Goal: Information Seeking & Learning: Learn about a topic

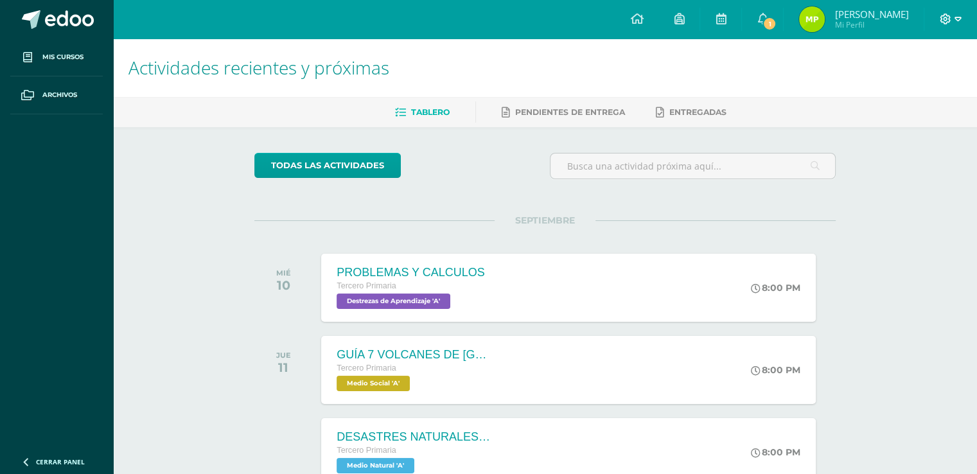
click at [959, 22] on icon at bounding box center [958, 19] width 7 height 12
click at [905, 91] on span "Cerrar sesión" at bounding box center [918, 88] width 58 height 12
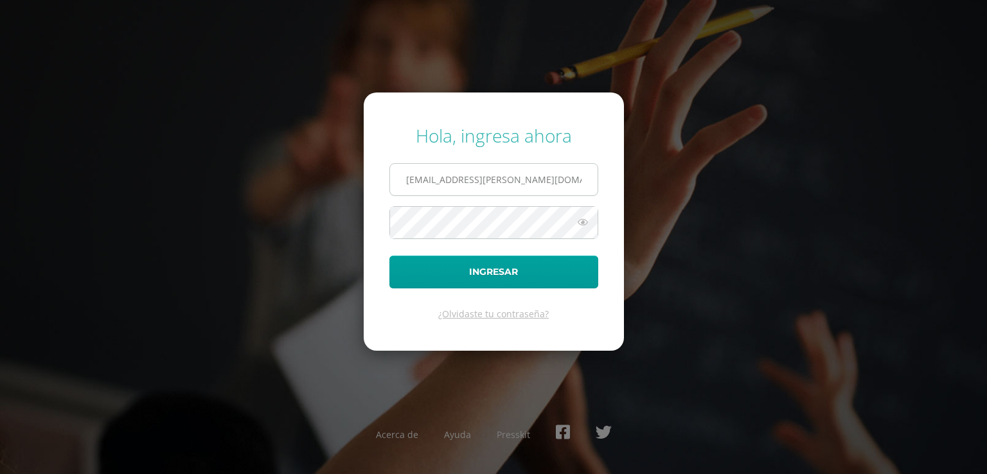
click at [536, 186] on input "23@fatima.edoo.gt" at bounding box center [494, 179] width 208 height 31
type input "22@fatima.edoo.gt"
click at [470, 272] on button "Ingresar" at bounding box center [493, 272] width 209 height 33
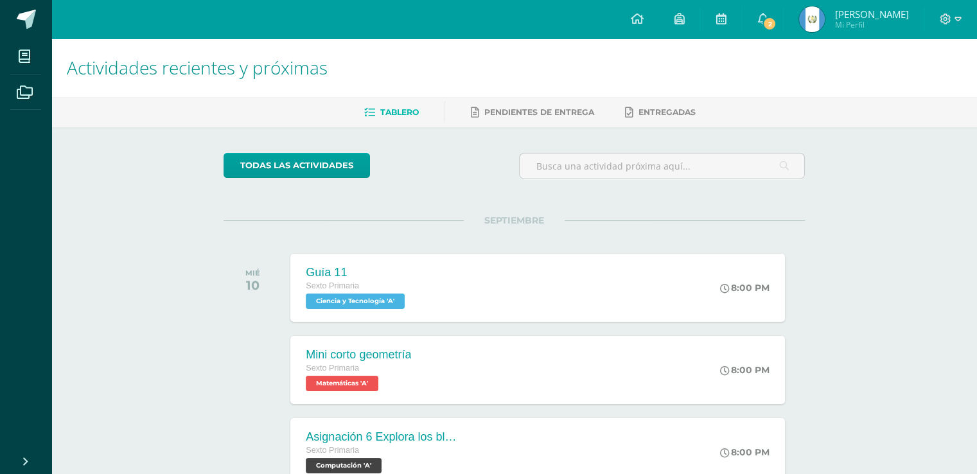
click at [470, 272] on div "Guía 11 Sexto Primaria Ciencia y Tecnología 'A' 8:00 PM Guía 11 Ciencia y Tecno…" at bounding box center [537, 288] width 494 height 68
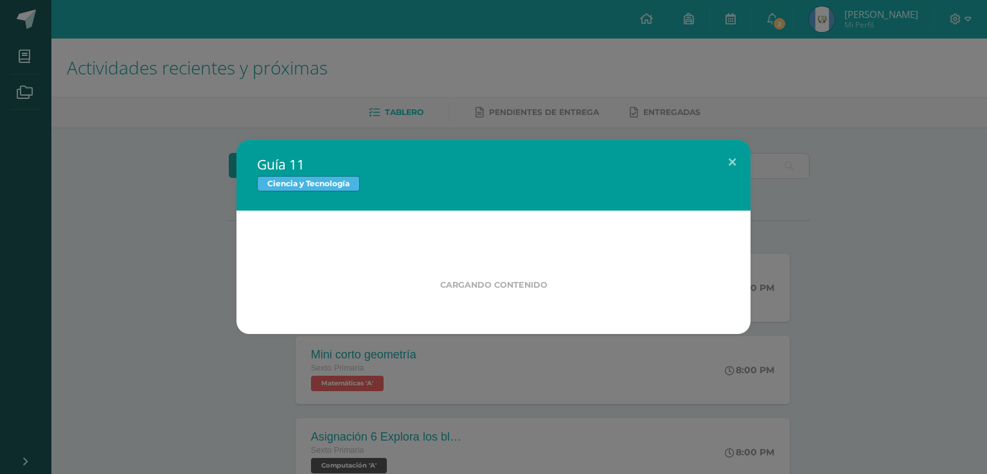
click at [470, 272] on div "Cargando contenido" at bounding box center [494, 271] width 432 height 38
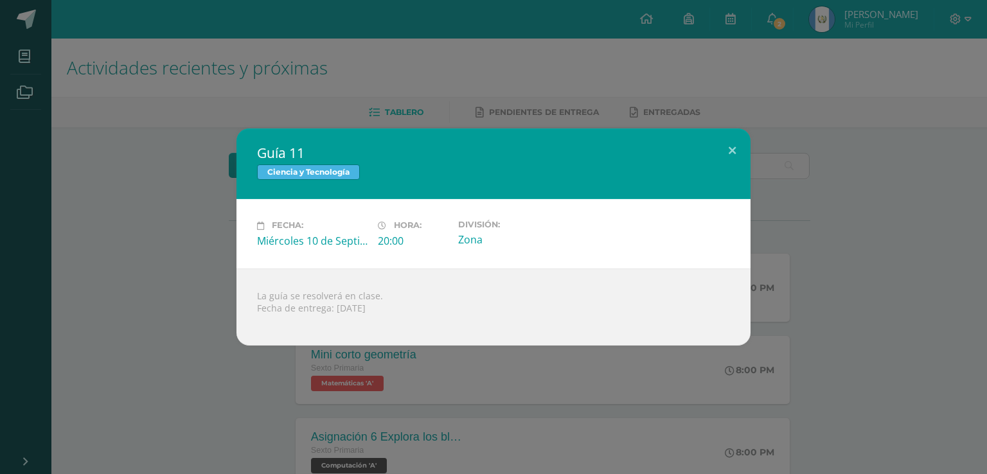
click at [953, 229] on div "Guía 11 Ciencia y Tecnología Fecha: [DATE] Hora: 20:00 División:" at bounding box center [493, 237] width 977 height 217
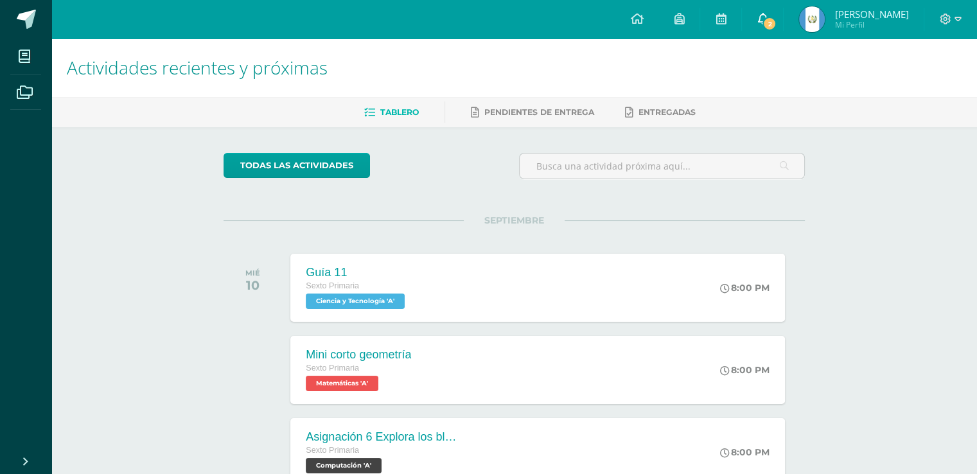
click at [783, 14] on link "2" at bounding box center [762, 19] width 41 height 39
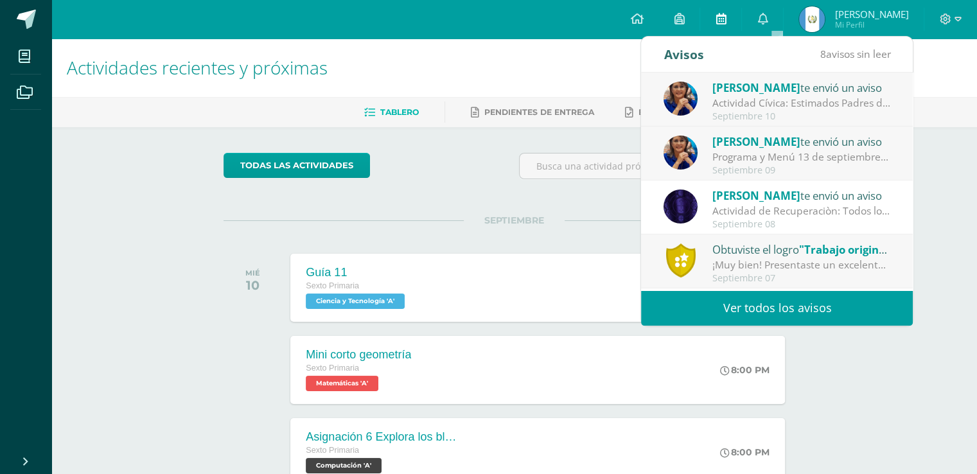
click at [726, 20] on icon at bounding box center [721, 19] width 10 height 12
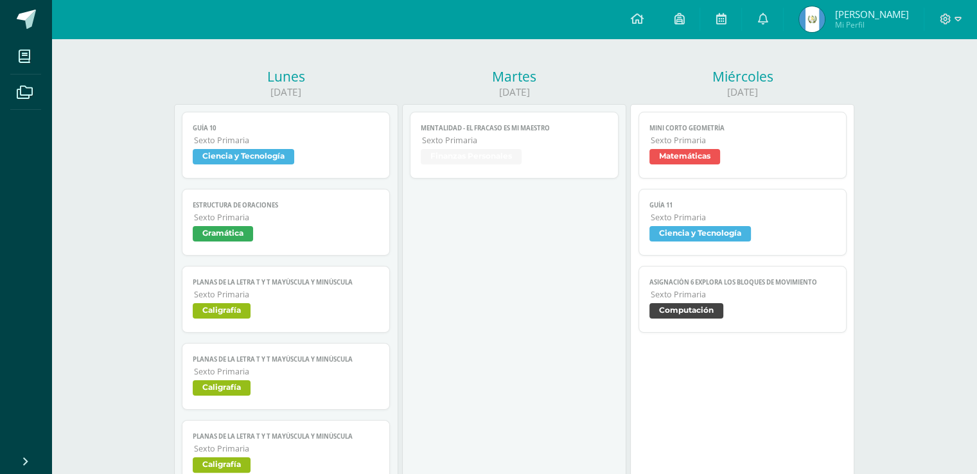
scroll to position [119, 0]
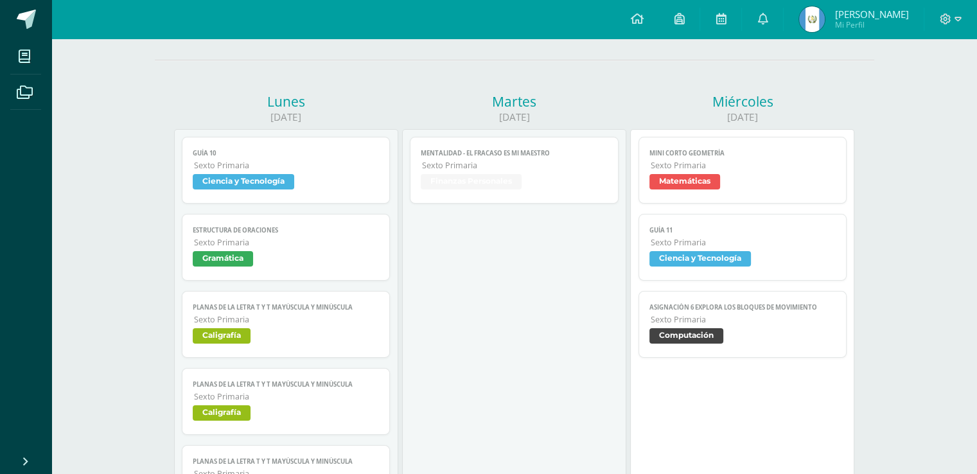
drag, startPoint x: 985, startPoint y: 32, endPoint x: 986, endPoint y: 62, distance: 30.2
click at [704, 176] on span "Matemáticas" at bounding box center [685, 181] width 71 height 15
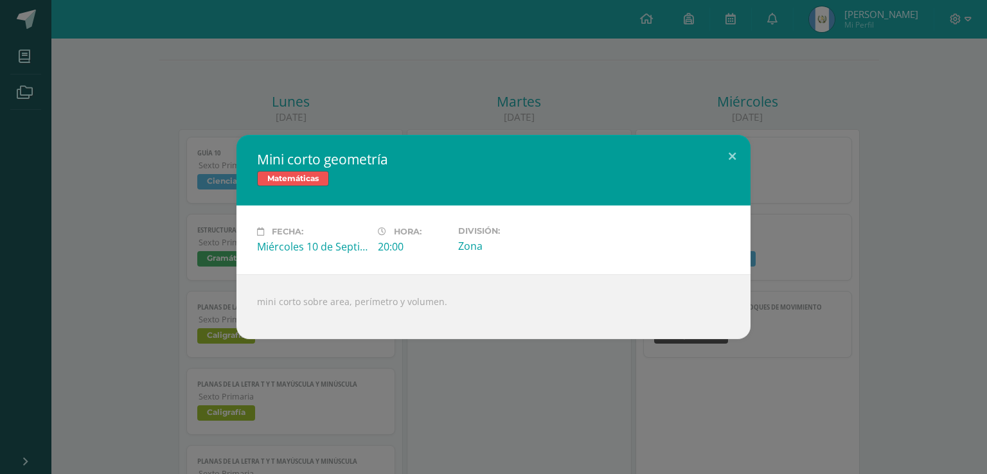
click at [943, 217] on div "Mini corto geometría Matemáticas Fecha: [DATE] Hora: 20:00 División: Zona mini …" at bounding box center [493, 237] width 977 height 204
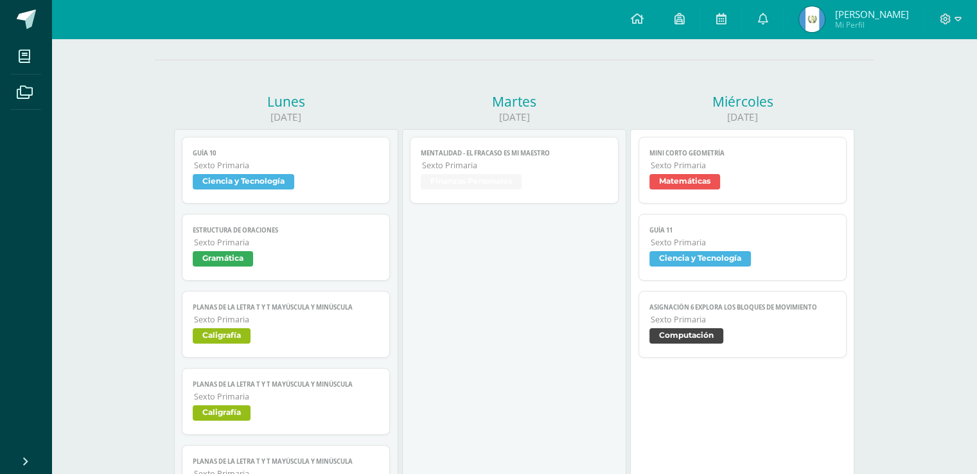
click at [734, 259] on span "Ciencia y Tecnología" at bounding box center [701, 258] width 102 height 15
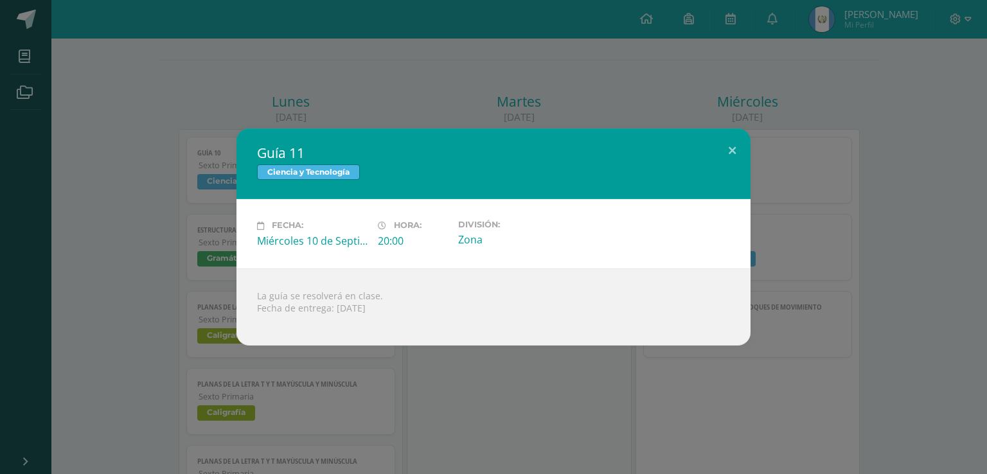
click at [848, 249] on div "Guía 11 Ciencia y Tecnología Fecha: [DATE] Hora: 20:00 División: Zona La guía s…" at bounding box center [493, 237] width 977 height 217
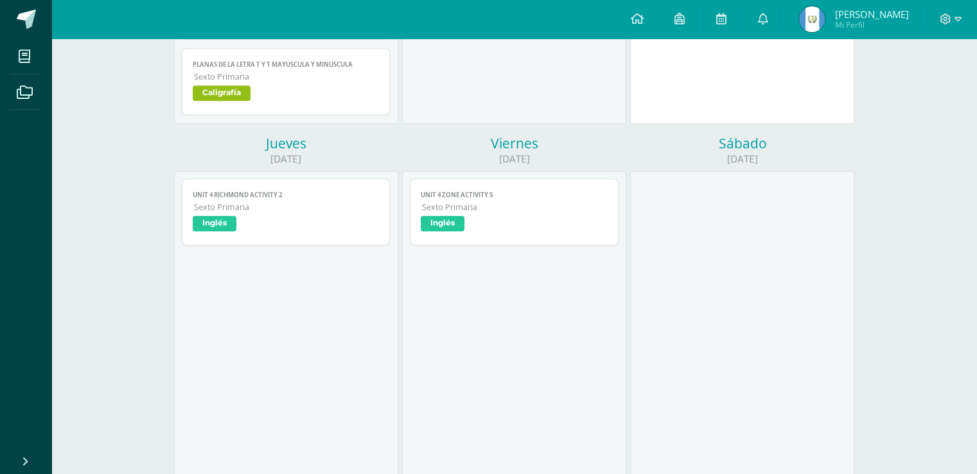
scroll to position [676, 0]
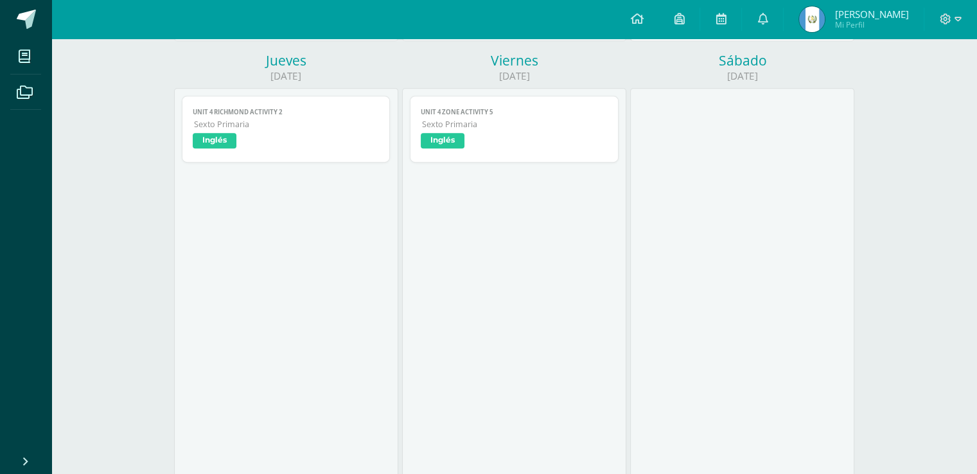
click at [445, 123] on span "Sexto Primaria" at bounding box center [515, 124] width 186 height 11
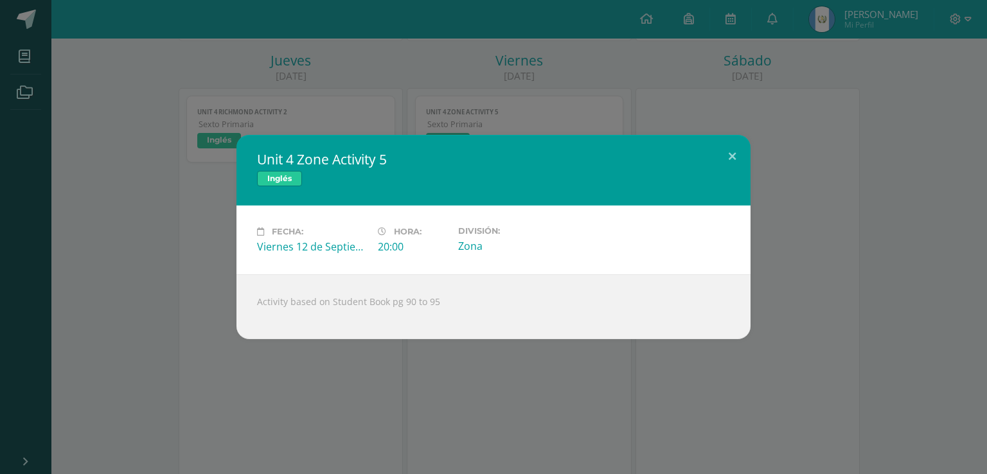
click at [174, 294] on div "Unit 4 Zone Activity 5 Inglés Fecha: [DATE] Hora: 20:00 División: Zona Activity…" at bounding box center [493, 237] width 977 height 204
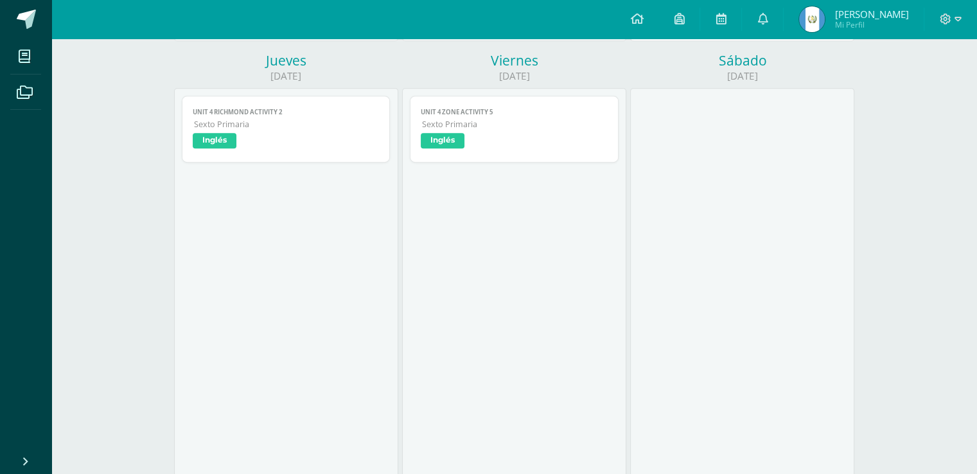
click at [199, 139] on span "Inglés" at bounding box center [215, 140] width 44 height 15
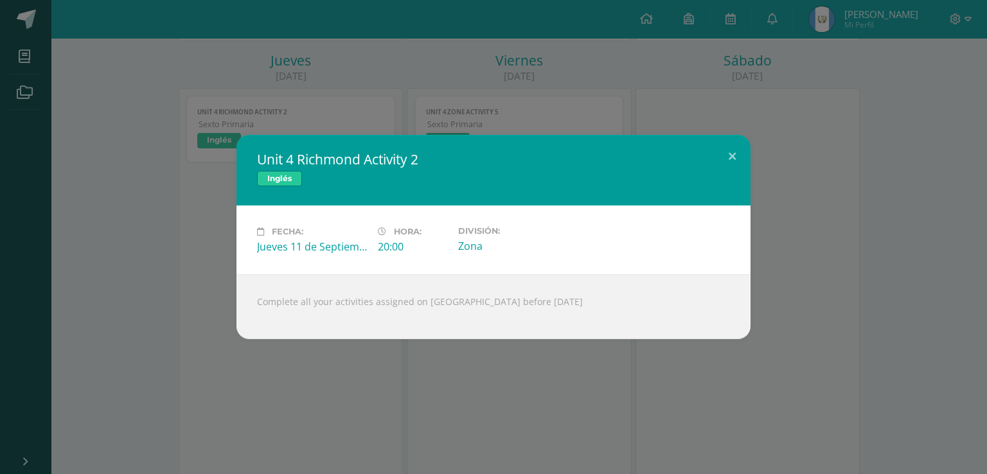
click at [165, 263] on div "Unit 4 Richmond Activity 2 Inglés Fecha: Jueves 11 de Septiembre Hora: 20:00 Di…" at bounding box center [493, 237] width 977 height 204
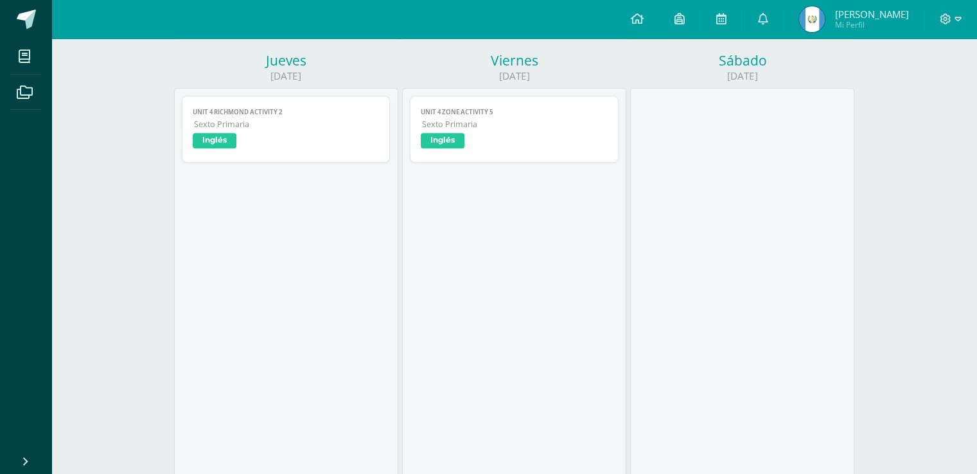
click at [166, 262] on div "[DATE] Guía 10 Ciencia y Tecnología Cargando contenido Guía 10 Sexto Primaria C…" at bounding box center [515, 309] width 720 height 1587
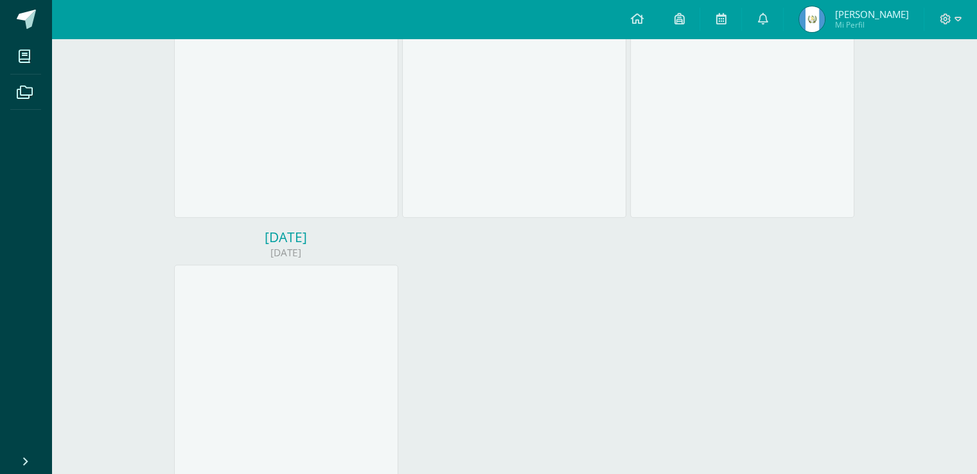
scroll to position [1018, 0]
